Goal: Task Accomplishment & Management: Use online tool/utility

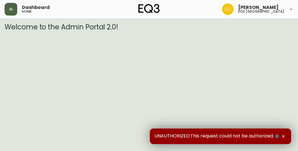
click at [11, 8] on icon "button" at bounding box center [11, 9] width 5 height 5
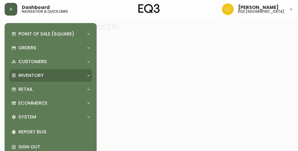
click at [29, 72] on div "Inventory" at bounding box center [50, 75] width 83 height 13
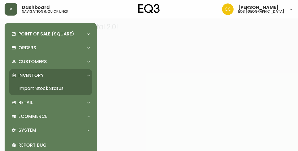
click at [30, 83] on link "Import Stock Status" at bounding box center [50, 88] width 83 height 13
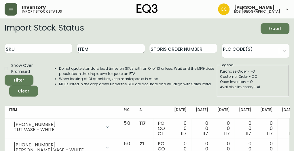
click at [90, 50] on input "Item" at bounding box center [111, 48] width 68 height 9
click at [5, 75] on button "Filter" at bounding box center [19, 80] width 29 height 11
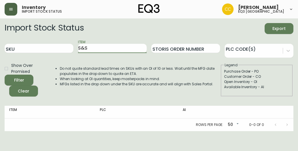
click at [5, 75] on button "Filter" at bounding box center [19, 80] width 29 height 11
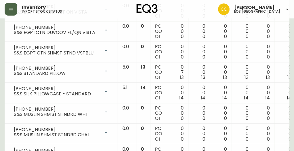
scroll to position [303, 0]
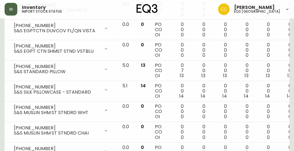
click at [101, 34] on td "[PHONE_NUMBER] S&S EGPTCTN DUVCOV FL/QN VISTA Opening Balance 0 ( [DATE] ) Avai…" at bounding box center [61, 30] width 113 height 20
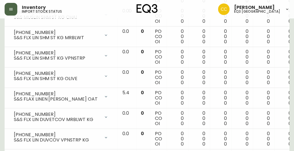
scroll to position [970, 0]
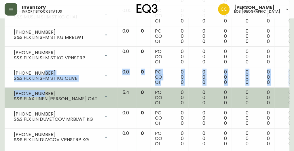
drag, startPoint x: 88, startPoint y: 68, endPoint x: 40, endPoint y: 89, distance: 52.6
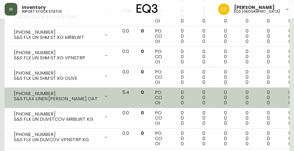
click at [60, 102] on td "[PHONE_NUMBER] S&S FLAX LINEN [PERSON_NAME] OAT Opening Balance 0 ( [DATE] ) Av…" at bounding box center [61, 97] width 113 height 20
drag, startPoint x: 41, startPoint y: 88, endPoint x: 14, endPoint y: 87, distance: 26.8
click at [14, 91] on div "[PHONE_NUMBER]" at bounding box center [57, 93] width 86 height 5
copy div "[PHONE_NUMBER]"
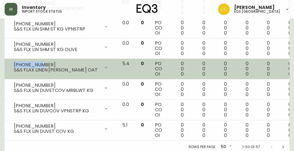
scroll to position [1001, 0]
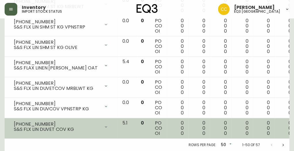
drag, startPoint x: 41, startPoint y: 120, endPoint x: 49, endPoint y: 115, distance: 10.0
click at [49, 118] on td "[PHONE_NUMBER] S&S FLX LIN DUVET COV KG Opening Balance 0 ( [DATE] ) Available …" at bounding box center [61, 128] width 113 height 20
drag, startPoint x: 40, startPoint y: 119, endPoint x: 14, endPoint y: 120, distance: 25.9
click at [14, 121] on div "[PHONE_NUMBER]" at bounding box center [57, 123] width 86 height 5
copy div "[PHONE_NUMBER]"
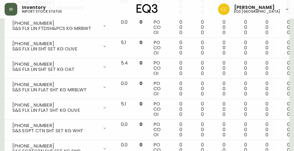
scroll to position [693, 0]
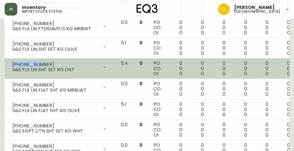
drag, startPoint x: 39, startPoint y: 61, endPoint x: 13, endPoint y: 61, distance: 25.6
click at [13, 62] on div "[PHONE_NUMBER]" at bounding box center [55, 64] width 86 height 5
copy div "[PHONE_NUMBER]"
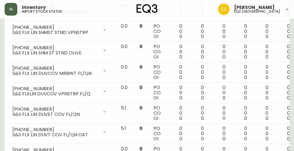
scroll to position [442, 0]
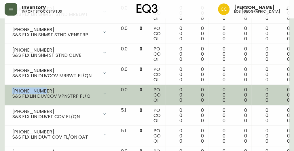
drag, startPoint x: 41, startPoint y: 89, endPoint x: 11, endPoint y: 88, distance: 29.9
click at [11, 88] on div "[PHONE_NUMBER] S&S FLXLIN DUVCOV VPNSTRP FL/Q" at bounding box center [60, 93] width 104 height 13
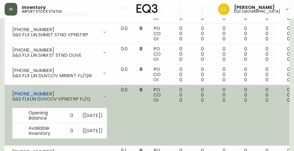
copy div "[PHONE_NUMBER]"
click at [56, 87] on div "[PHONE_NUMBER] S&S FLXLIN DUVCOV VPNSTRP FL/Q" at bounding box center [60, 96] width 104 height 18
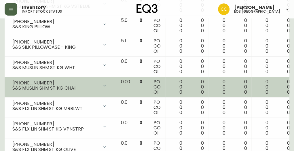
scroll to position [903, 0]
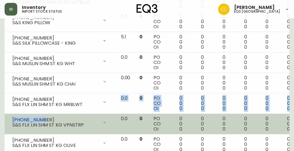
drag, startPoint x: 95, startPoint y: 107, endPoint x: 41, endPoint y: 114, distance: 54.9
click at [85, 117] on div "[PHONE_NUMBER]" at bounding box center [55, 119] width 86 height 5
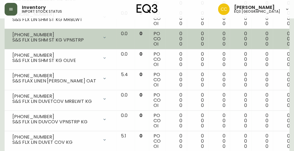
scroll to position [991, 0]
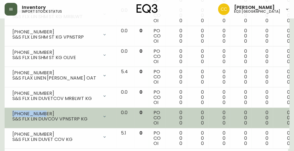
drag, startPoint x: 40, startPoint y: 109, endPoint x: 12, endPoint y: 107, distance: 28.3
click at [12, 110] on div "[PHONE_NUMBER] S&S FLX LIN DUVCOV VPNSTRP KG" at bounding box center [60, 116] width 104 height 13
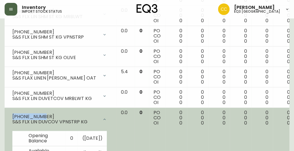
copy div "[PHONE_NUMBER]"
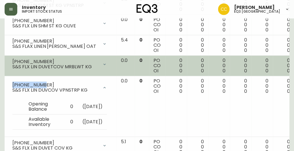
scroll to position [1052, 0]
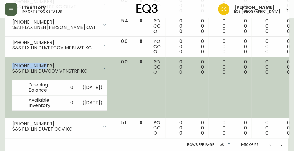
click at [102, 59] on div "[PHONE_NUMBER] S&S FLX LIN DUVCOV VPNSTRP KG" at bounding box center [60, 68] width 104 height 18
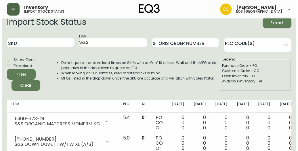
scroll to position [0, 0]
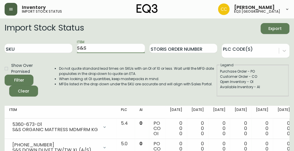
click at [110, 46] on input "S&S" at bounding box center [111, 48] width 68 height 9
click at [5, 75] on button "Filter" at bounding box center [19, 80] width 29 height 11
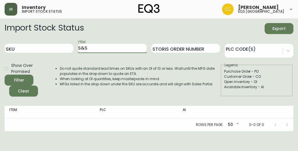
type input "S&S"
click at [5, 75] on button "Filter" at bounding box center [19, 80] width 29 height 11
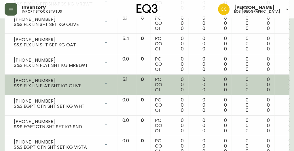
scroll to position [718, 0]
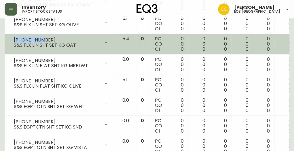
drag, startPoint x: 41, startPoint y: 37, endPoint x: 14, endPoint y: 33, distance: 27.3
click at [14, 36] on div "[PHONE_NUMBER] S&S FLX LIN SHT SET KG OAT" at bounding box center [61, 42] width 104 height 13
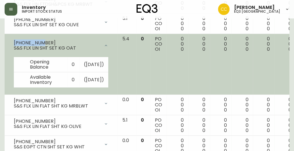
copy div "[PHONE_NUMBER]"
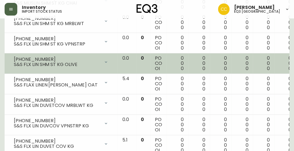
scroll to position [1026, 0]
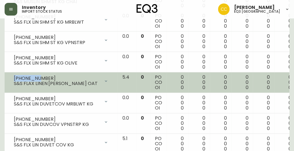
drag, startPoint x: 40, startPoint y: 85, endPoint x: 12, endPoint y: 84, distance: 27.6
click at [12, 84] on div "[PHONE_NUMBER] S&S FLAX LINEN [PERSON_NAME] OAT" at bounding box center [61, 81] width 104 height 13
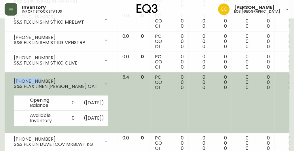
copy div "5370-444-"
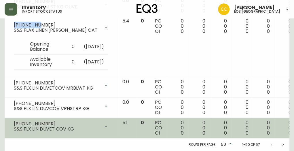
scroll to position [1102, 0]
drag, startPoint x: 40, startPoint y: 118, endPoint x: 10, endPoint y: 120, distance: 30.0
click at [10, 120] on div "[PHONE_NUMBER] S&S FLX LIN DUVET COV KG" at bounding box center [61, 126] width 104 height 13
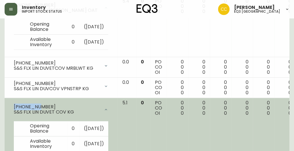
copy div "5370-450-"
